Goal: Information Seeking & Learning: Find specific page/section

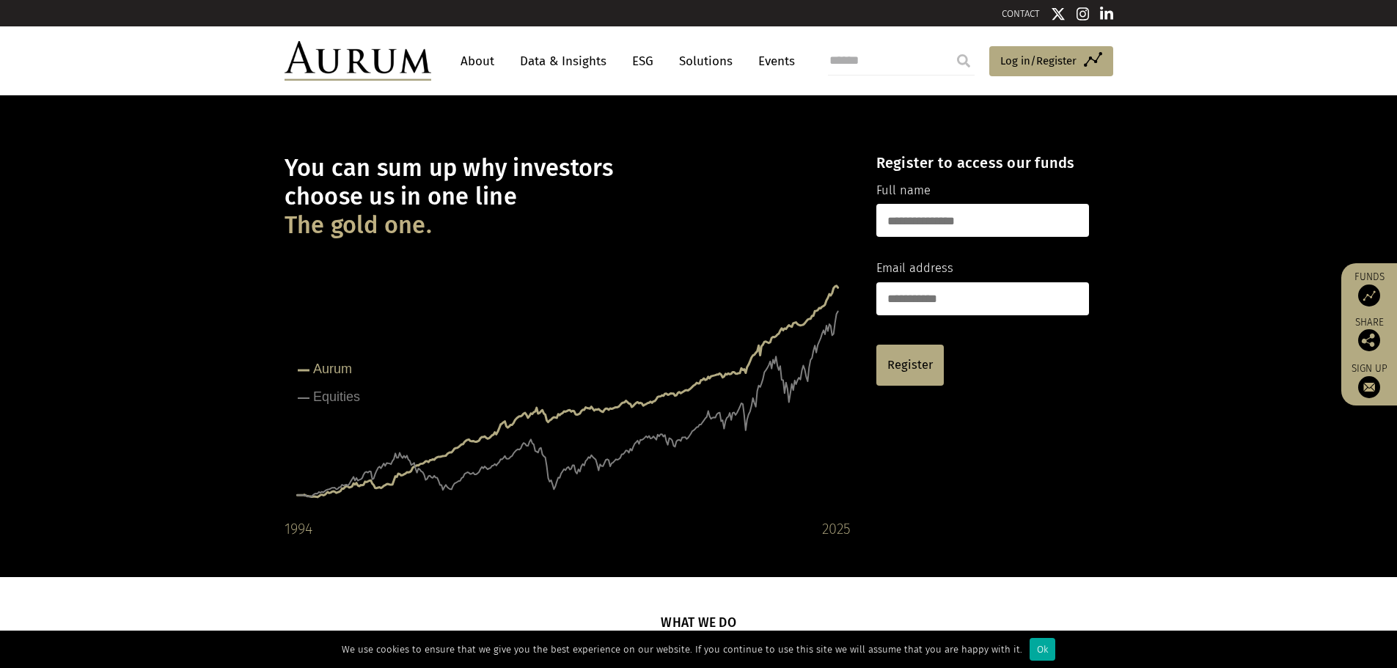
click at [719, 59] on link "Solutions" at bounding box center [706, 61] width 68 height 27
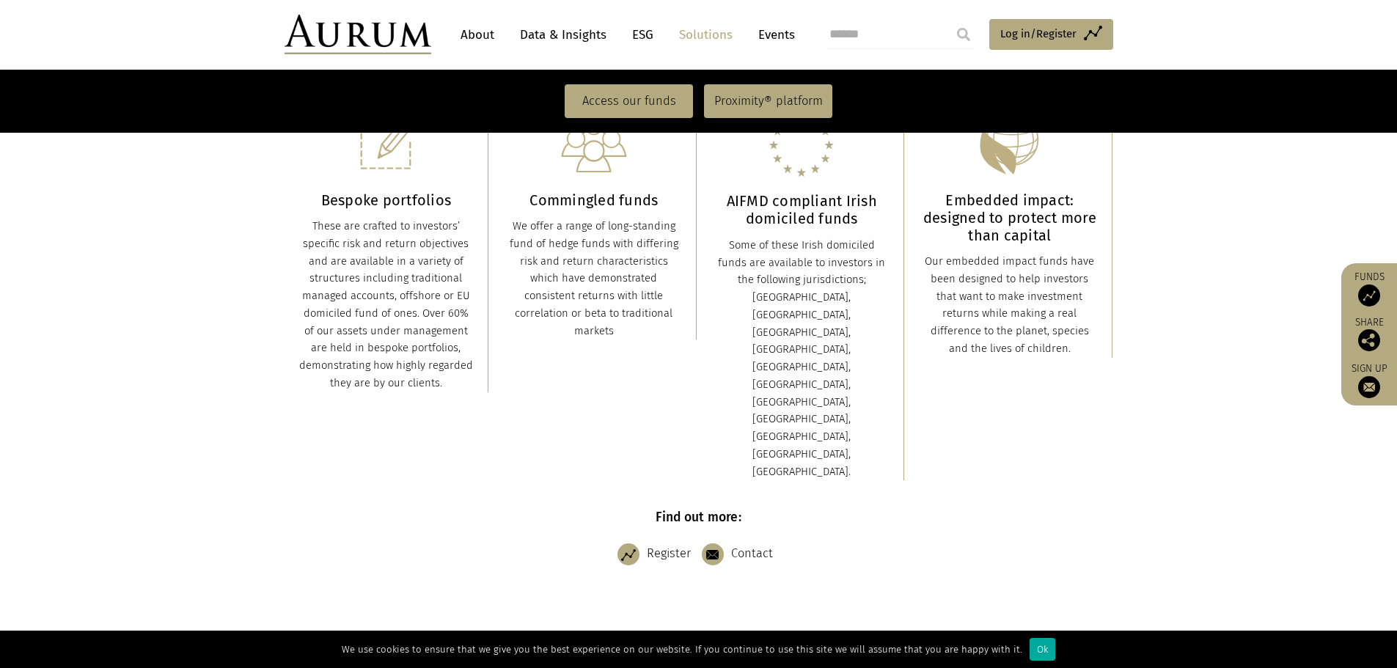
scroll to position [73, 0]
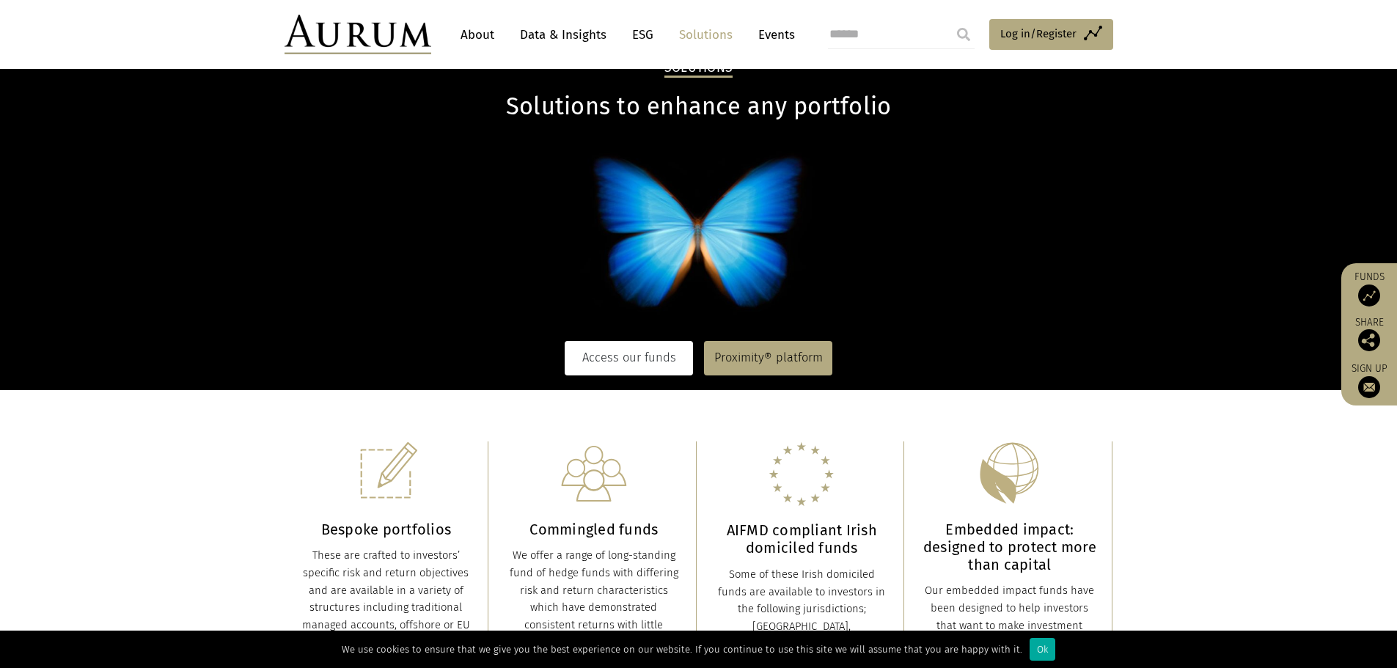
click at [642, 353] on link "Access our funds" at bounding box center [629, 358] width 128 height 34
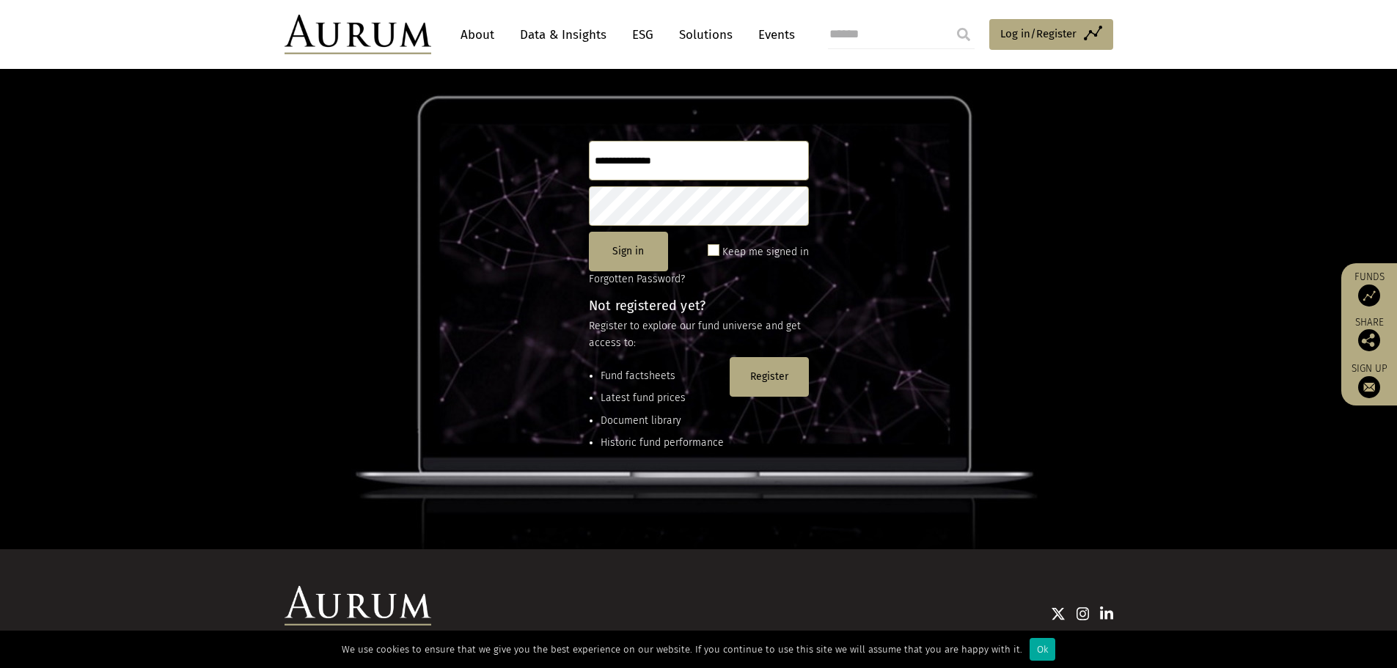
scroll to position [48, 0]
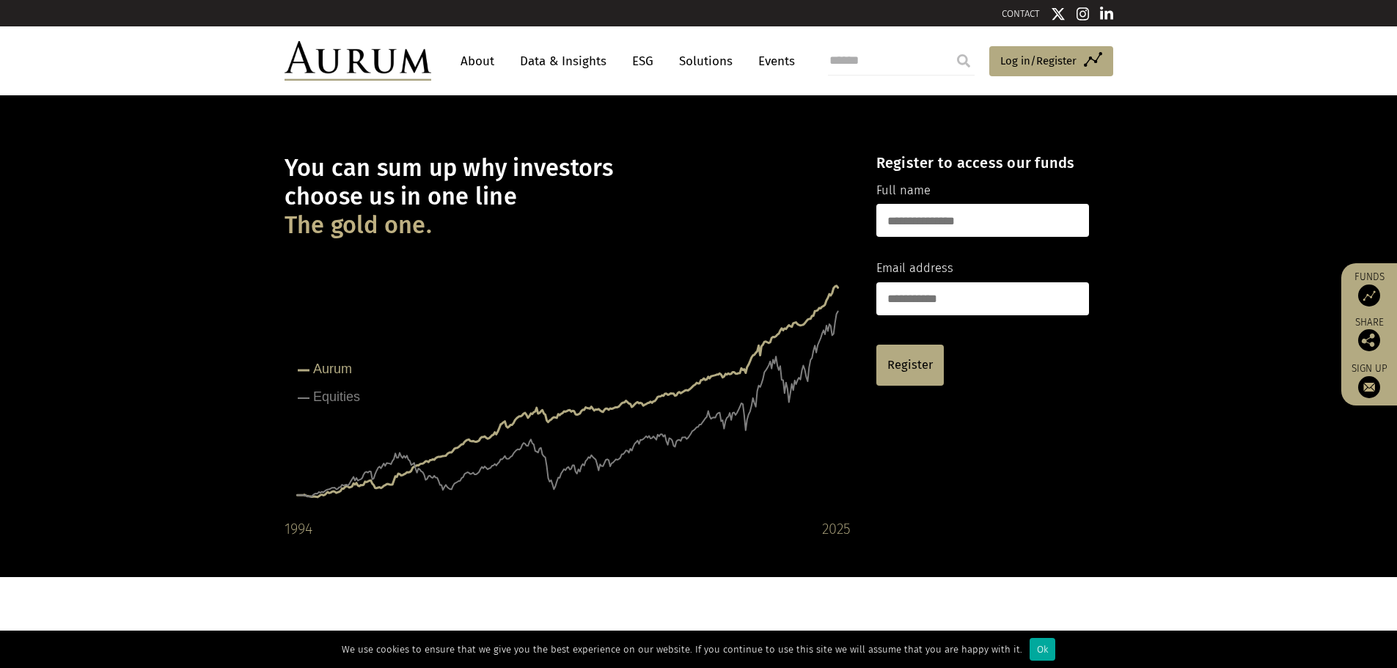
click at [638, 68] on link "ESG" at bounding box center [643, 61] width 36 height 27
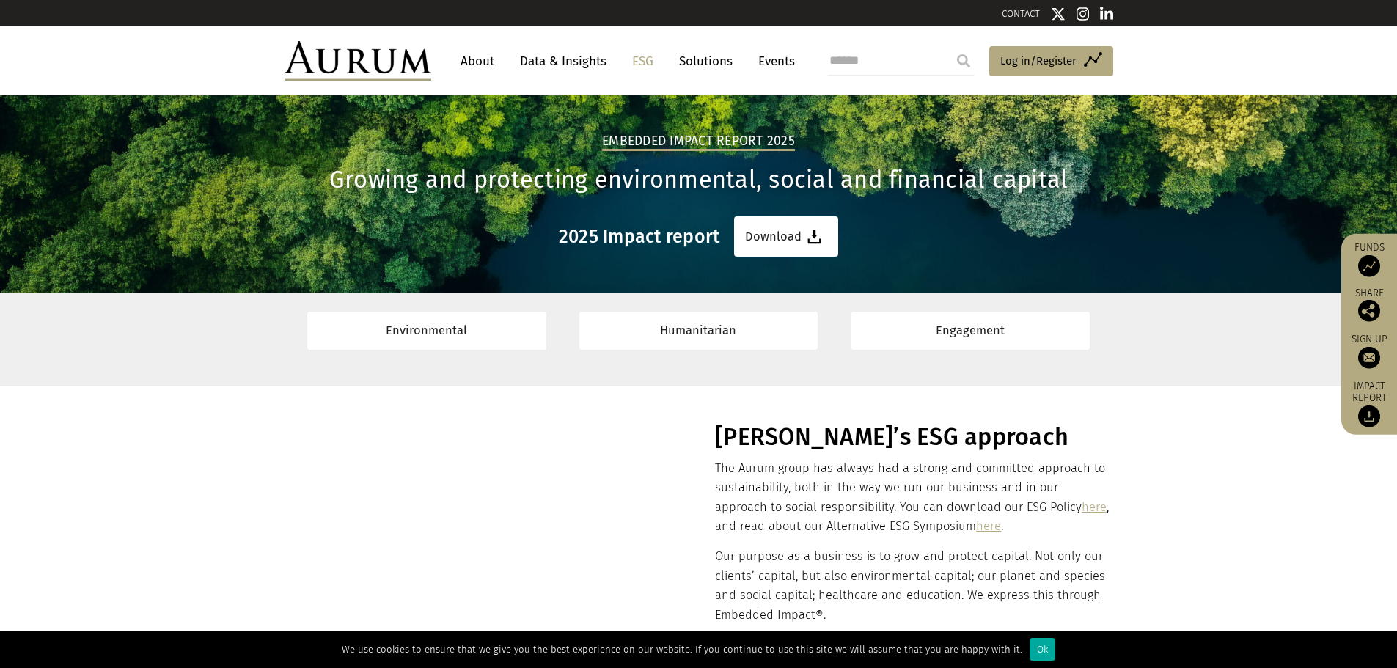
click at [696, 61] on link "Solutions" at bounding box center [706, 61] width 68 height 27
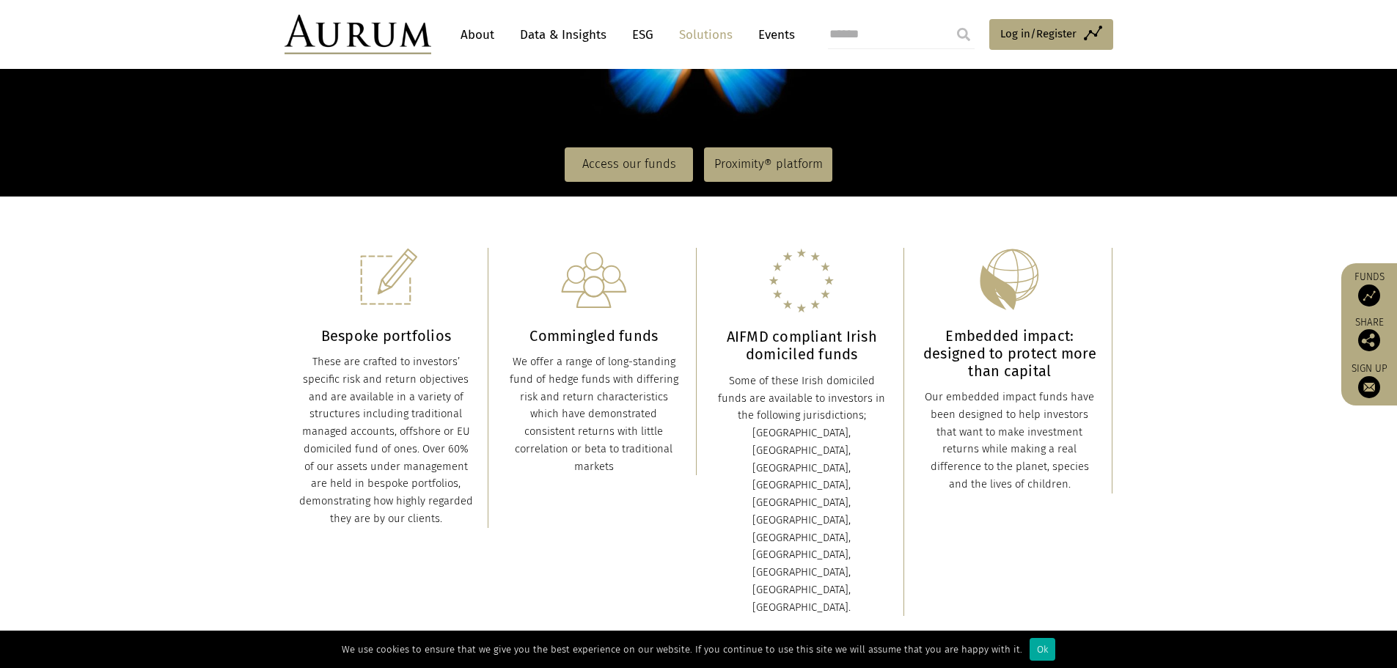
scroll to position [293, 0]
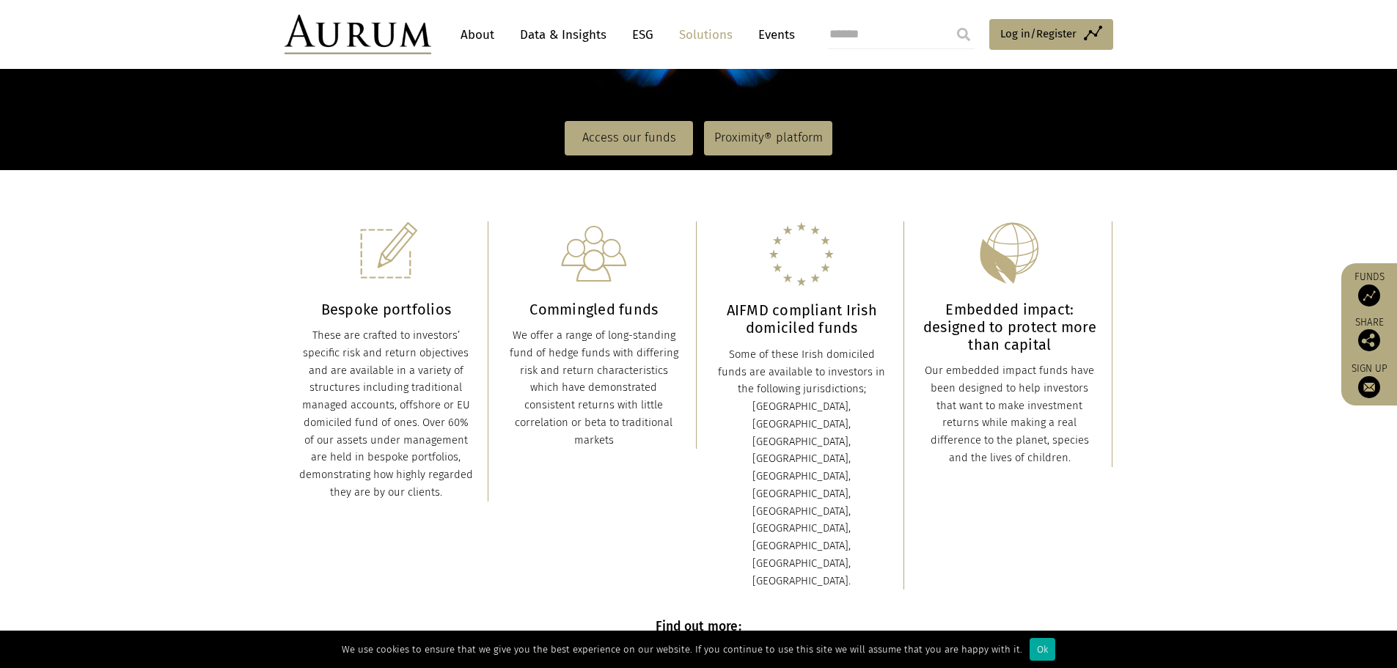
click at [1372, 302] on img at bounding box center [1370, 296] width 22 height 22
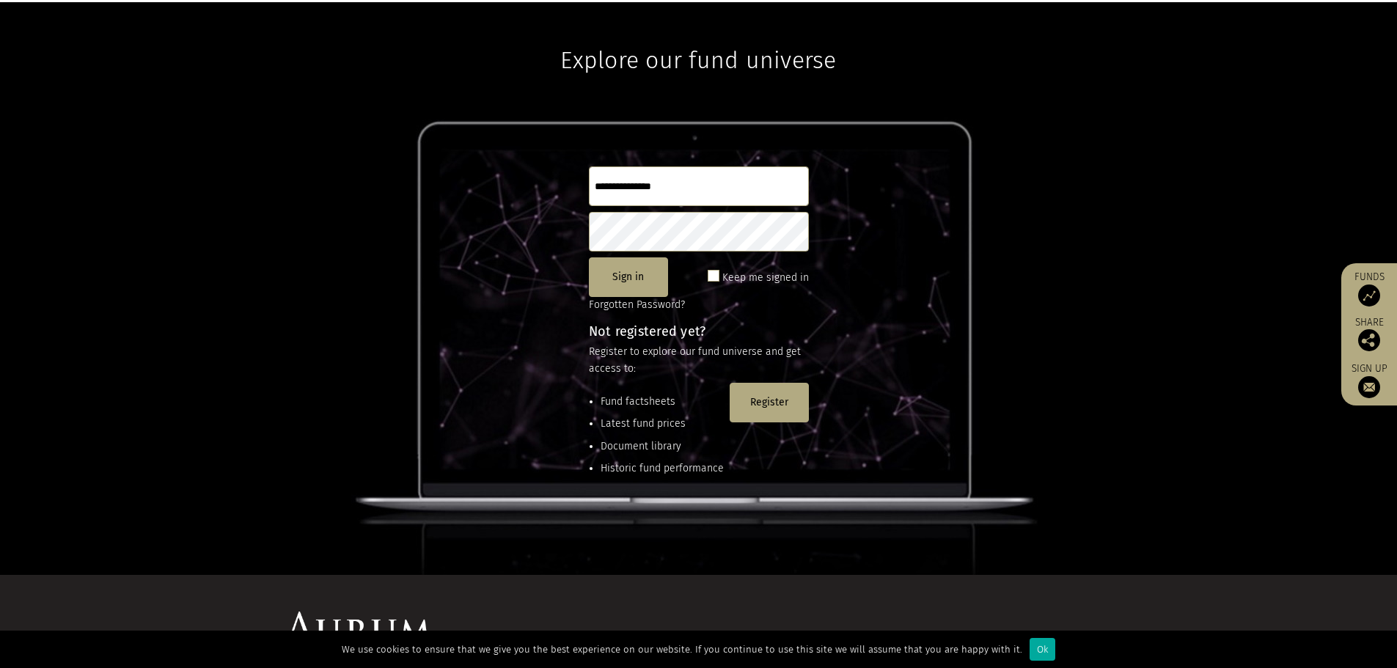
scroll to position [194, 0]
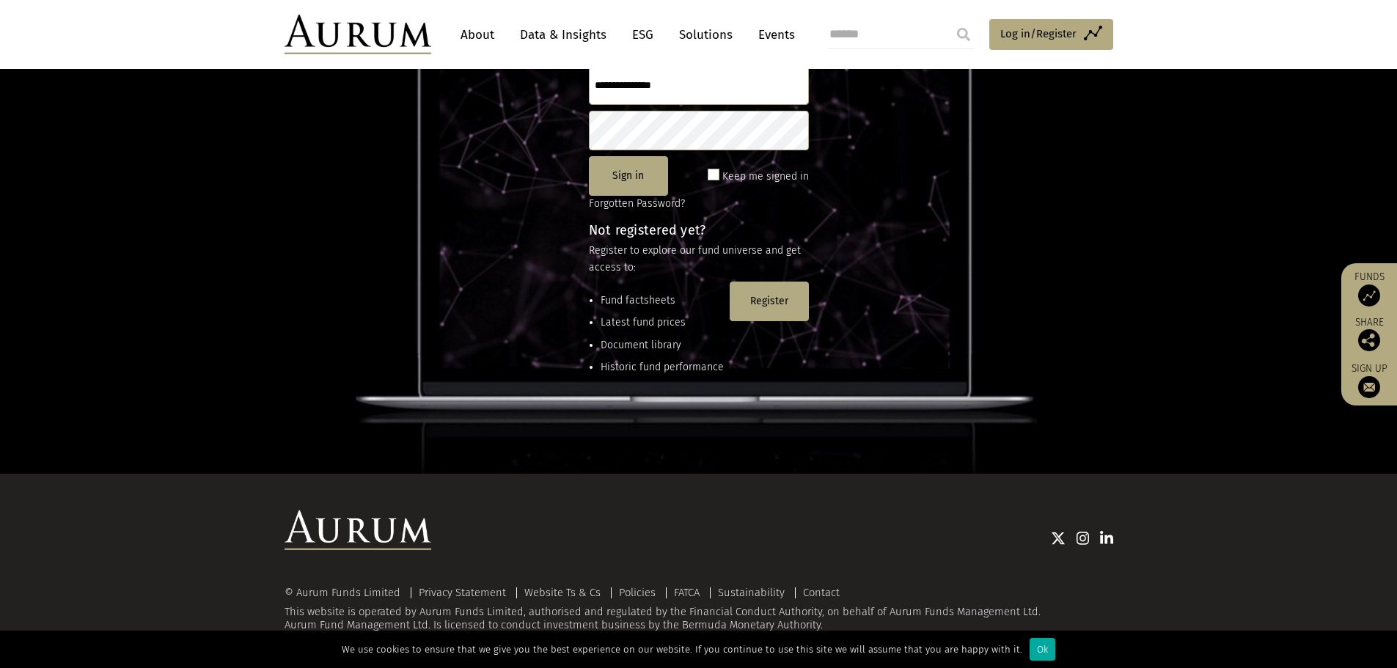
click at [629, 297] on li "Fund factsheets" at bounding box center [662, 301] width 123 height 16
